Goal: Communication & Community: Answer question/provide support

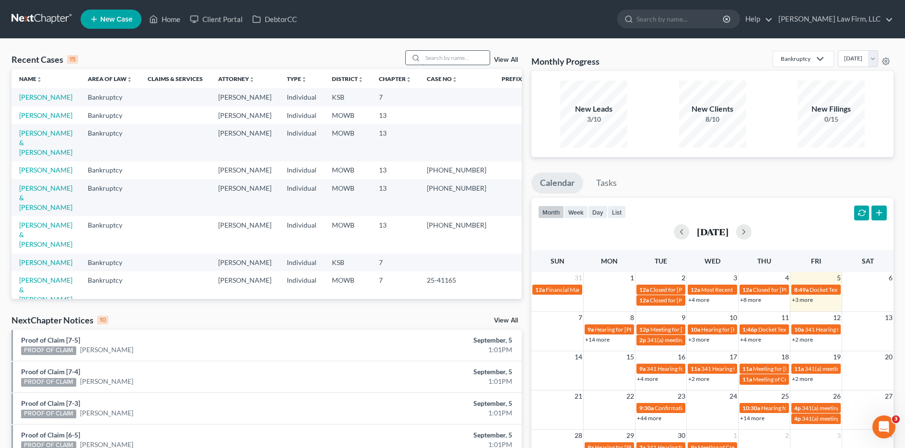
click at [472, 60] on input "search" at bounding box center [456, 58] width 67 height 14
type input "[PERSON_NAME]"
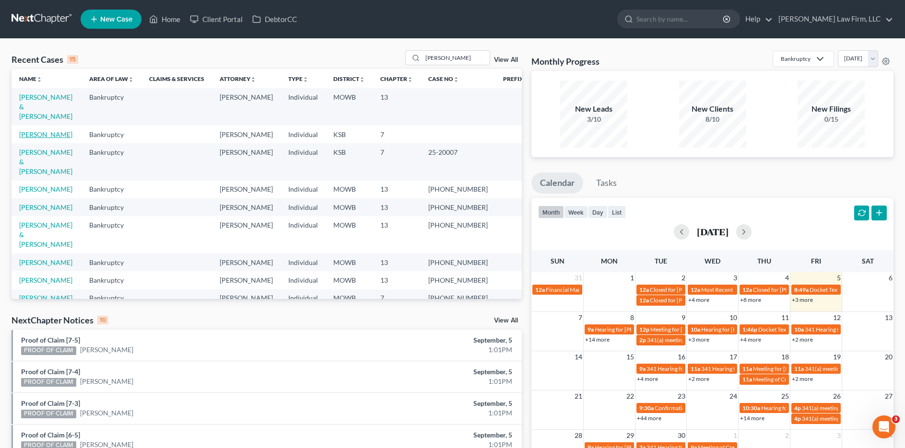
click at [39, 130] on link "[PERSON_NAME]" at bounding box center [45, 134] width 53 height 8
select select "4"
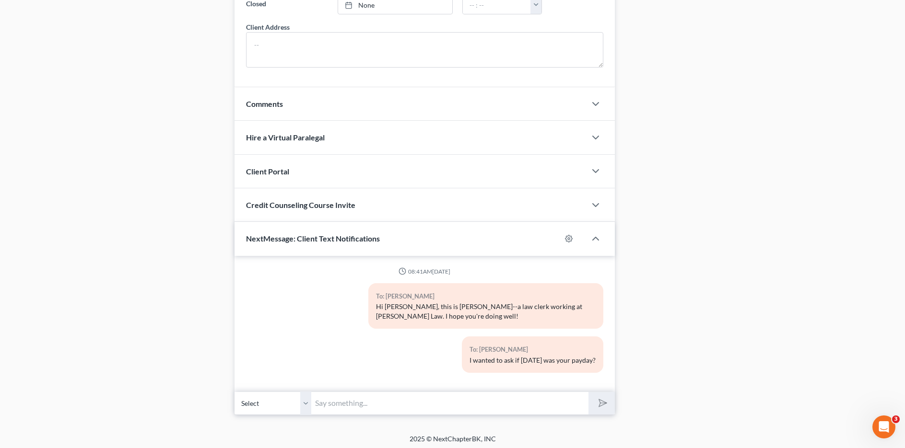
scroll to position [740, 0]
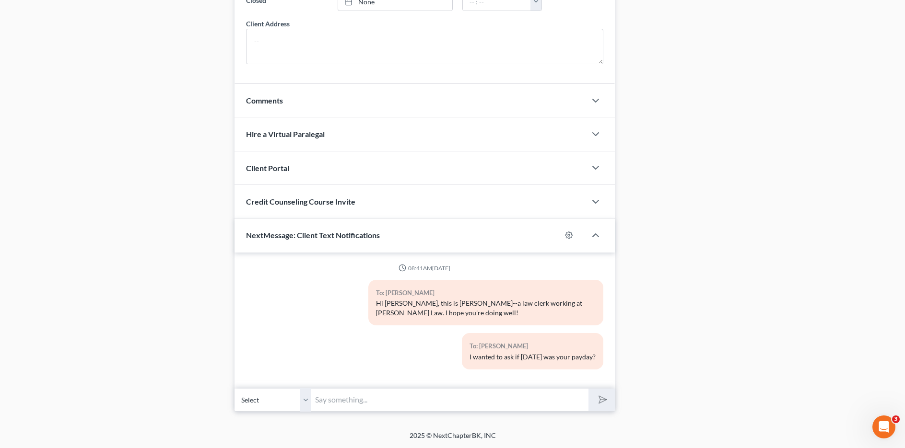
click at [390, 396] on input "text" at bounding box center [449, 401] width 277 height 24
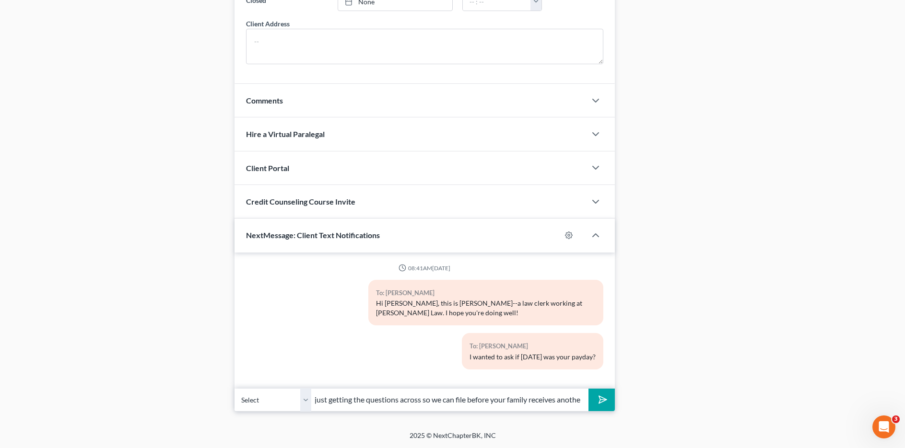
scroll to position [0, 182]
paste input "1. Account Number: I"
type input "Hi [PERSON_NAME], I left a voicemail and email--I am just getting the questions…"
click at [589, 389] on button "submit" at bounding box center [602, 400] width 26 height 23
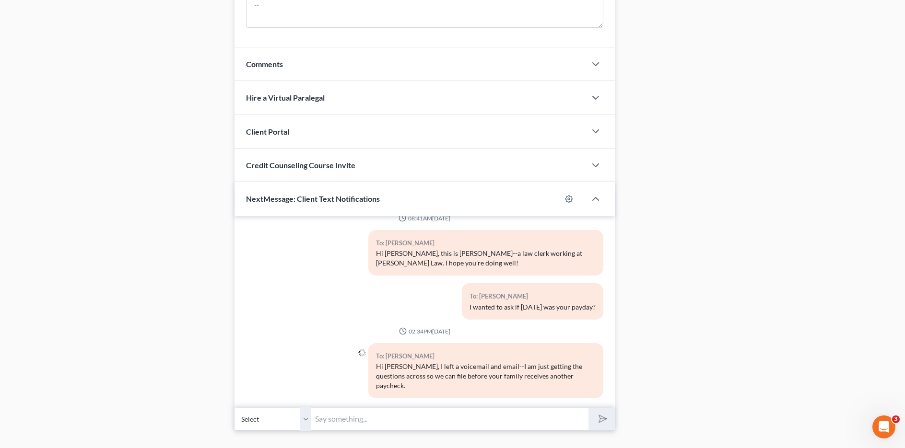
scroll to position [795, 0]
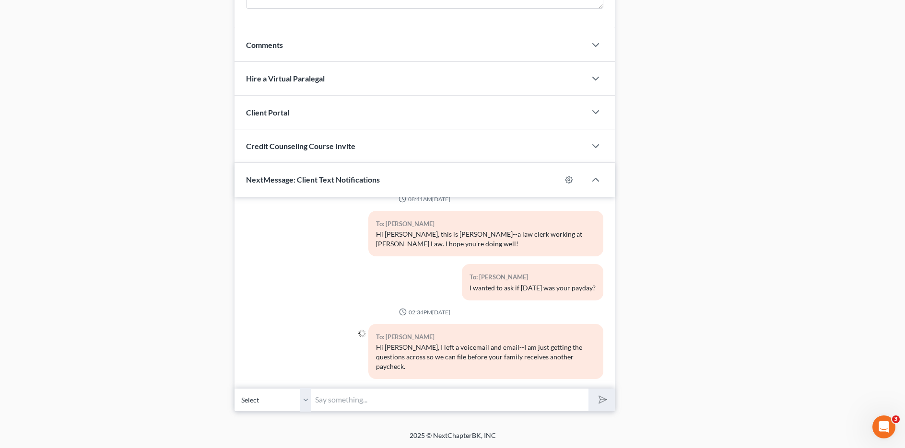
click at [394, 398] on input "text" at bounding box center [449, 401] width 277 height 24
paste input "1. Account Number: I will need the account numbers for your [US_STATE] Gas Serv…"
click at [377, 398] on input "1. Account Number: I will need the account numbers for your [US_STATE] Gas Serv…" at bounding box center [449, 401] width 277 height 24
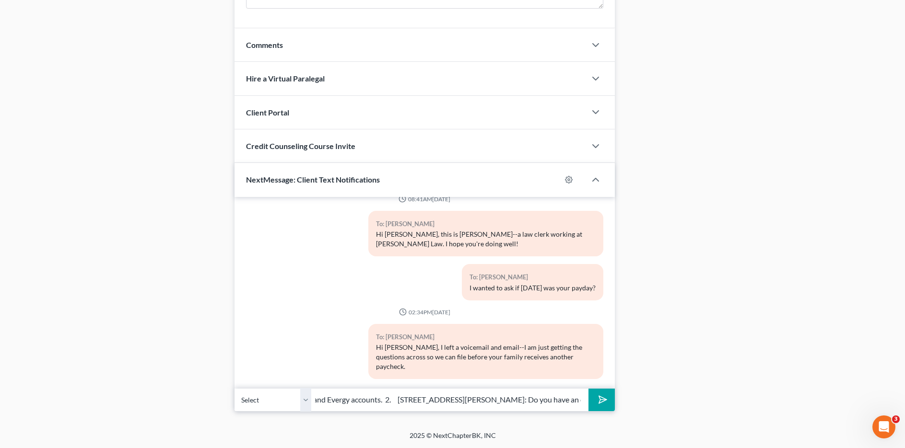
drag, startPoint x: 376, startPoint y: 397, endPoint x: 603, endPoint y: 402, distance: 226.9
click at [603, 402] on div "Select [PHONE_NUMBER] - [PERSON_NAME] 1. Account Number: I will need the accoun…" at bounding box center [425, 400] width 380 height 23
type input "1. Account Number: I will need the account numbers for your [US_STATE] Gas Serv…"
click at [589, 389] on button "submit" at bounding box center [602, 400] width 26 height 23
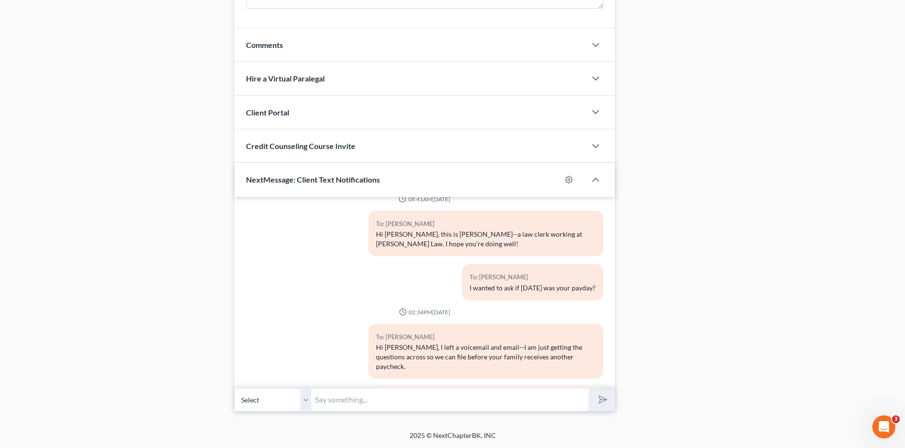
scroll to position [67, 0]
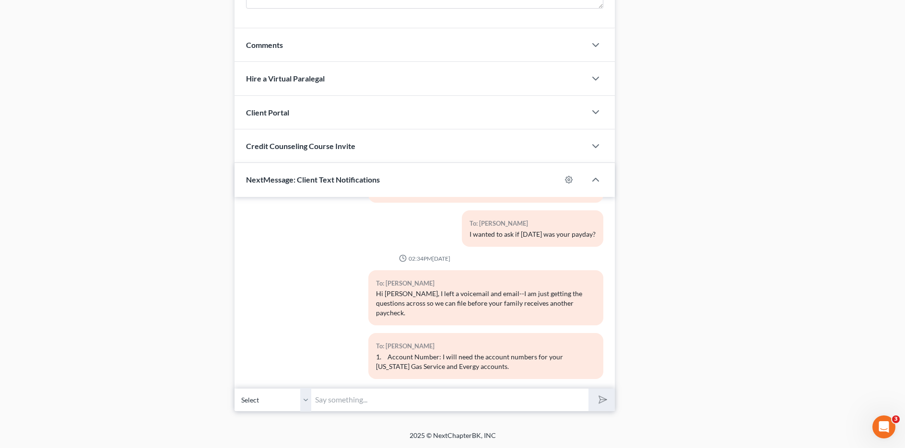
click at [402, 401] on input "text" at bounding box center [449, 401] width 277 height 24
paste input "2. [STREET_ADDRESS][PERSON_NAME]: Do you have an outstanding balance with your …"
type input "2. [STREET_ADDRESS][PERSON_NAME]: Do you have an outstanding balance with your …"
click at [593, 404] on button "submit" at bounding box center [602, 400] width 26 height 23
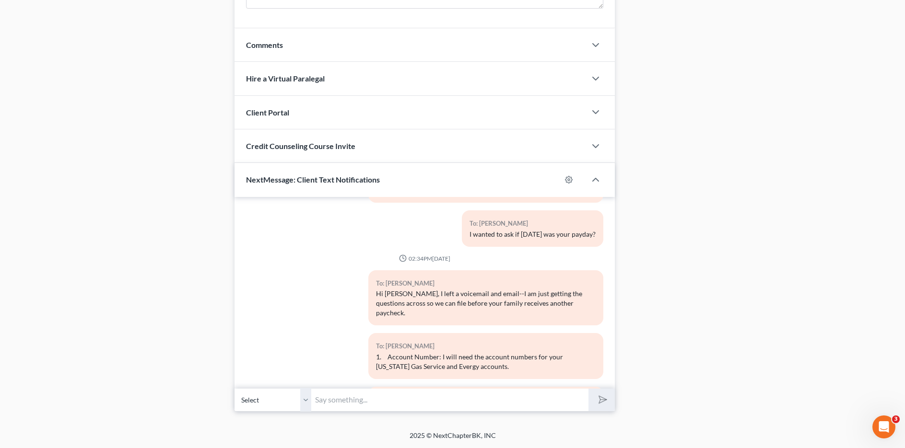
scroll to position [120, 0]
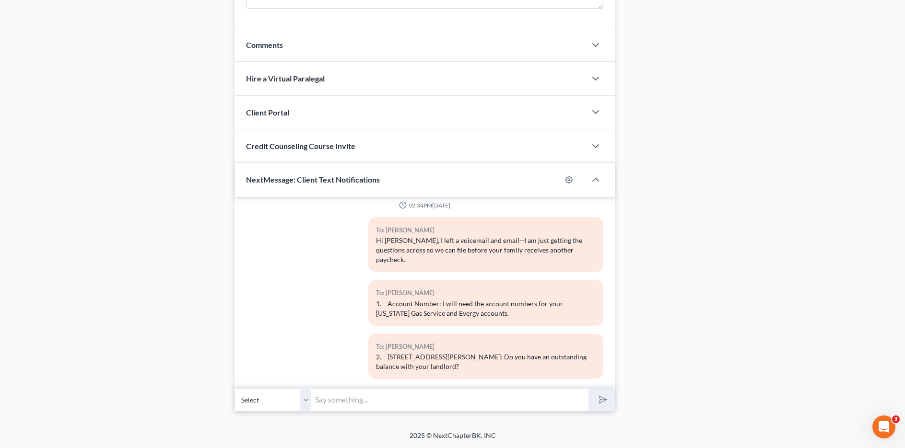
click at [370, 395] on input "text" at bounding box center [449, 401] width 277 height 24
paste input "3. Storage Mart: Do you still store items there? Is it a month-to-month contrac…"
click at [369, 403] on input "3. Storage Mart: Do you still store items there? Is it a month-to-month contrac…" at bounding box center [449, 401] width 277 height 24
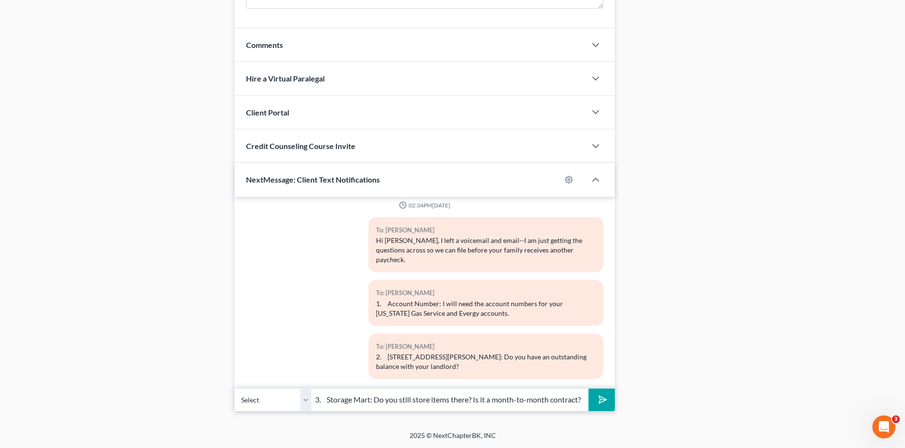
type input "3. Storage Mart: Do you still store items there? Is it a month-to-month contrac…"
click at [596, 405] on button "submit" at bounding box center [602, 400] width 26 height 23
